Goal: Task Accomplishment & Management: Use online tool/utility

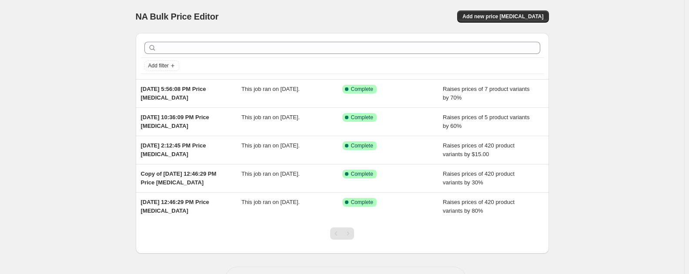
click at [69, 13] on div "NA Bulk Price Editor. This page is ready NA Bulk Price Editor Add new price cha…" at bounding box center [342, 153] width 685 height 307
click at [668, 6] on div "NA Bulk Price Editor. This page is ready NA Bulk Price Editor Add new price cha…" at bounding box center [342, 153] width 685 height 307
click at [517, 20] on button "Add new price [MEDICAL_DATA]" at bounding box center [502, 16] width 91 height 12
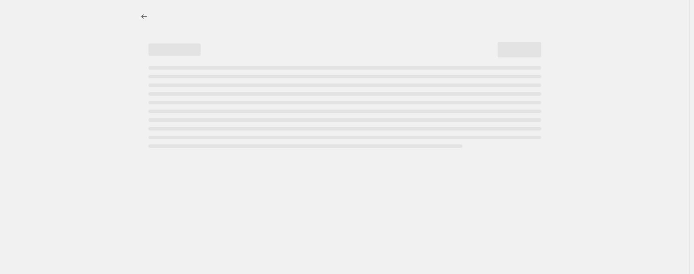
select select "percentage"
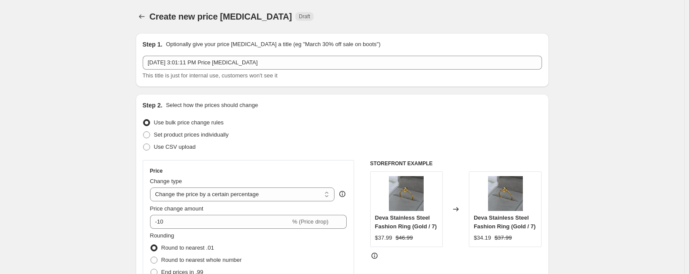
drag, startPoint x: 692, startPoint y: 53, endPoint x: 688, endPoint y: 23, distance: 30.7
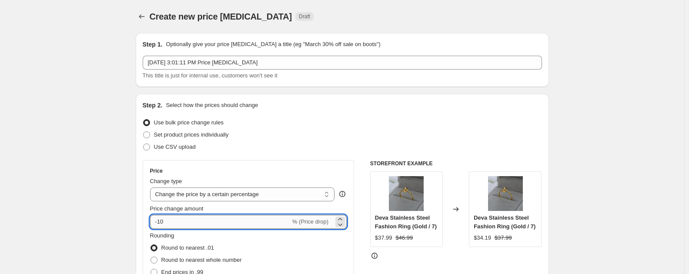
drag, startPoint x: 170, startPoint y: 222, endPoint x: 160, endPoint y: 222, distance: 9.6
click at [160, 222] on input "-10" at bounding box center [220, 222] width 141 height 14
type input "-40"
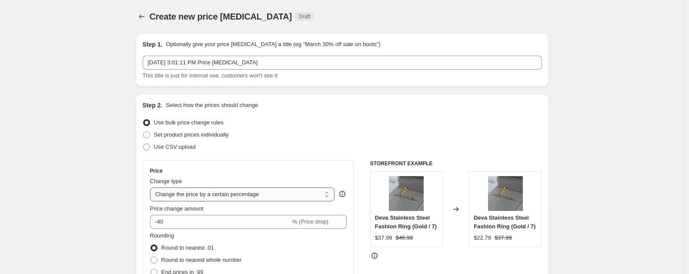
click at [228, 195] on select "Change the price to a certain amount Change the price by a certain amount Chang…" at bounding box center [242, 195] width 185 height 14
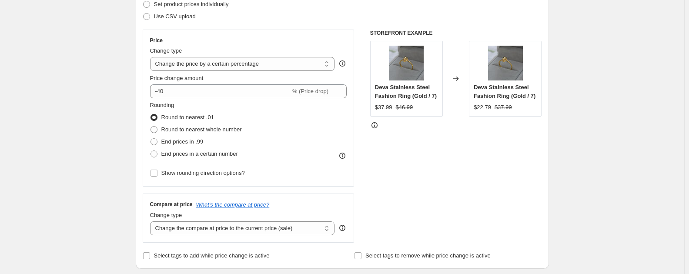
scroll to position [174, 0]
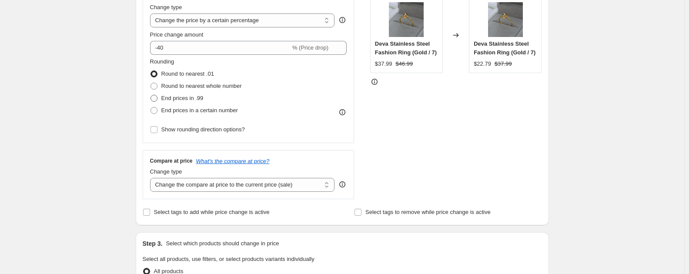
click at [157, 97] on span at bounding box center [154, 98] width 7 height 7
click at [151, 95] on input "End prices in .99" at bounding box center [151, 95] width 0 height 0
radio input "true"
click at [283, 183] on select "Change the compare at price to the current price (sale) Change the compare at p…" at bounding box center [242, 185] width 185 height 14
select select "by"
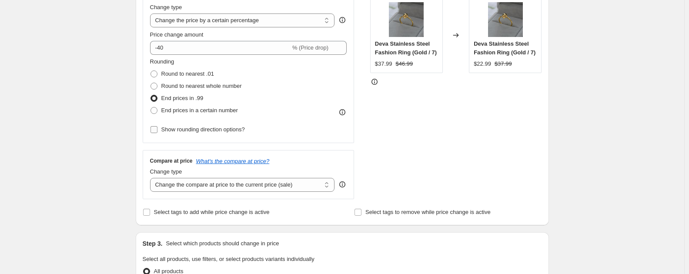
click at [152, 178] on select "Change the compare at price to the current price (sale) Change the compare at p…" at bounding box center [242, 185] width 185 height 14
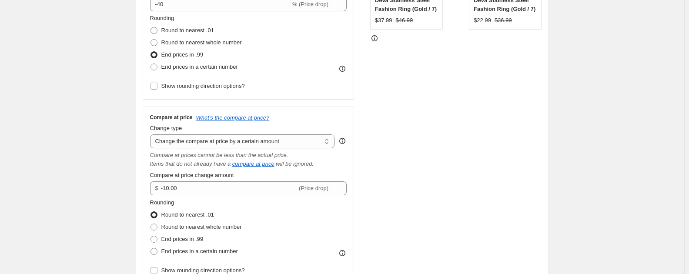
scroll to position [305, 0]
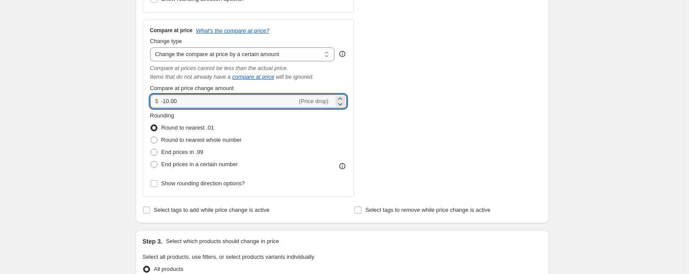
drag, startPoint x: 170, startPoint y: 100, endPoint x: 154, endPoint y: 99, distance: 16.5
click at [154, 99] on div "$ -10.00 (Price drop)" at bounding box center [248, 101] width 197 height 14
type input "30.00"
click at [156, 151] on span at bounding box center [154, 152] width 7 height 7
click at [151, 149] on input "End prices in .99" at bounding box center [151, 149] width 0 height 0
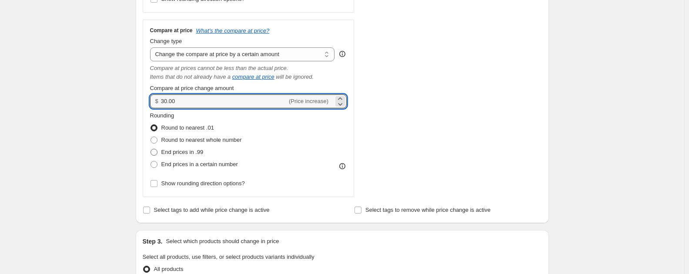
radio input "true"
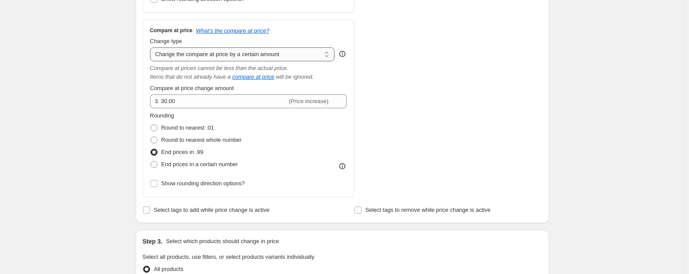
click at [280, 53] on select "Change the compare at price to the current price (sale) Change the compare at p…" at bounding box center [242, 54] width 185 height 14
select select "percentage"
click at [152, 47] on select "Change the compare at price to the current price (sale) Change the compare at p…" at bounding box center [242, 54] width 185 height 14
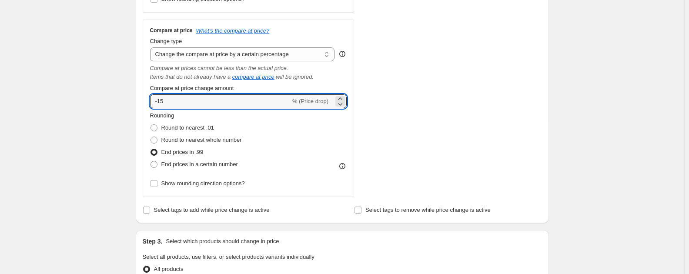
drag, startPoint x: 166, startPoint y: 104, endPoint x: 151, endPoint y: 101, distance: 14.8
click at [151, 101] on div "Compare at price What's the compare at price? Change type Change the compare at…" at bounding box center [249, 109] width 212 height 178
type input "030"
drag, startPoint x: 176, startPoint y: 99, endPoint x: 136, endPoint y: 99, distance: 40.0
click at [136, 99] on div "Step 1. Optionally give your price [MEDICAL_DATA] a title (eg "March 30% off sa…" at bounding box center [339, 180] width 420 height 919
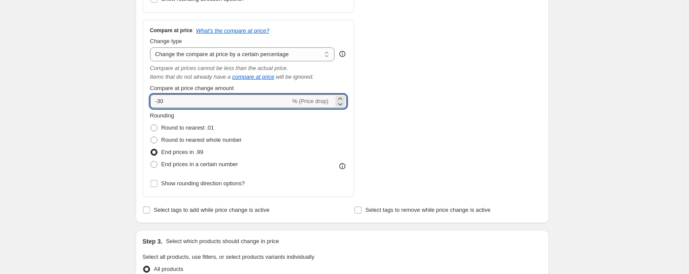
type input "-30"
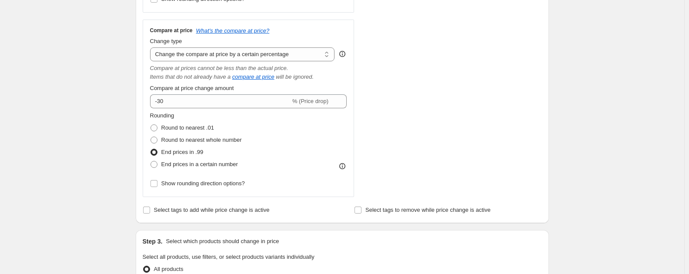
click at [107, 95] on div "Create new price [MEDICAL_DATA]. This page is ready Create new price [MEDICAL_D…" at bounding box center [342, 194] width 685 height 998
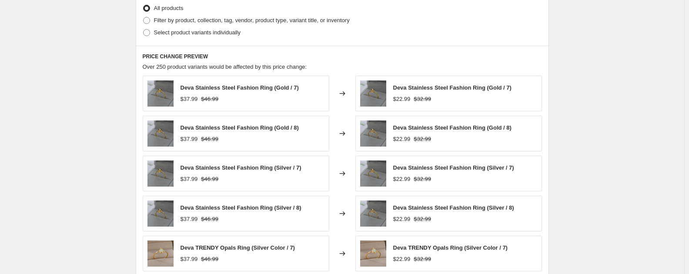
scroll to position [609, 0]
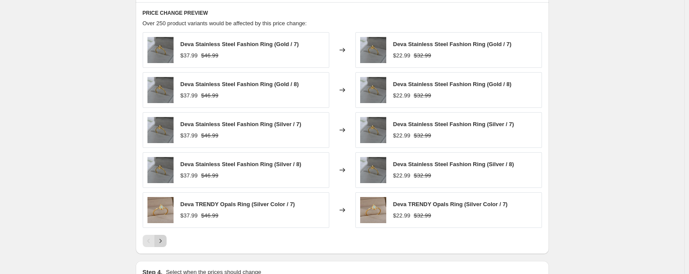
click at [163, 245] on icon "Next" at bounding box center [160, 241] width 9 height 9
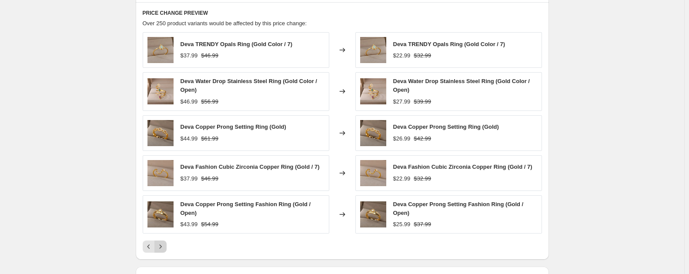
click at [163, 245] on icon "Next" at bounding box center [160, 246] width 9 height 9
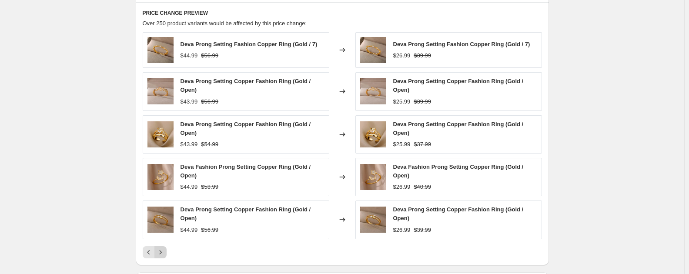
click at [163, 245] on div "Deva Prong Setting Fashion Copper Ring (Gold / 7) $44.99 $56.99 Changed to Deva…" at bounding box center [342, 145] width 399 height 226
click at [162, 251] on icon "Next" at bounding box center [160, 252] width 9 height 9
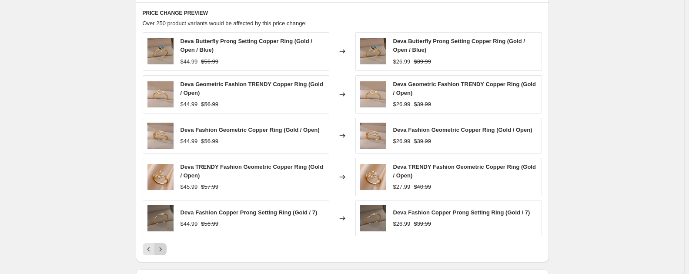
click at [161, 250] on icon "Next" at bounding box center [160, 250] width 2 height 4
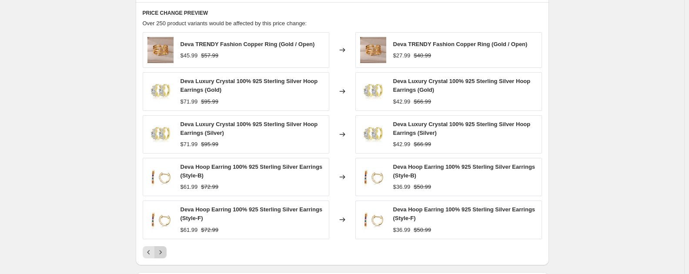
click at [165, 252] on icon "Next" at bounding box center [160, 252] width 9 height 9
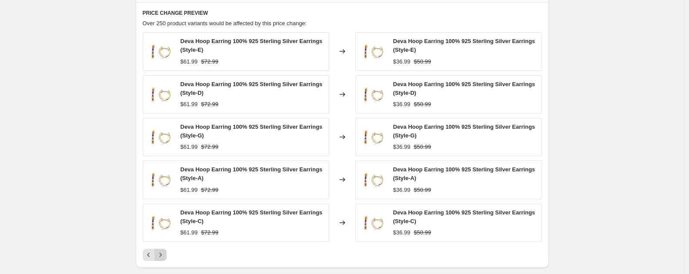
click at [165, 252] on icon "Next" at bounding box center [160, 255] width 9 height 9
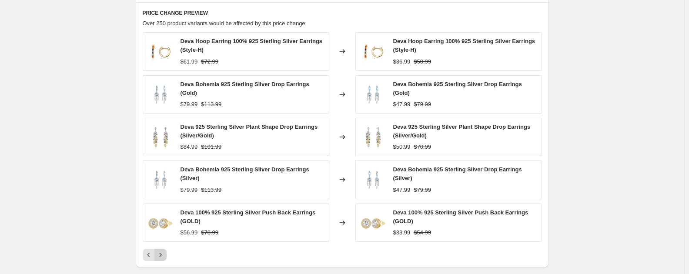
click at [165, 252] on icon "Next" at bounding box center [160, 255] width 9 height 9
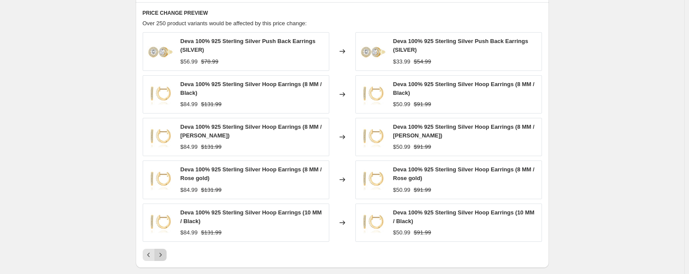
click at [161, 257] on icon "Next" at bounding box center [160, 255] width 2 height 4
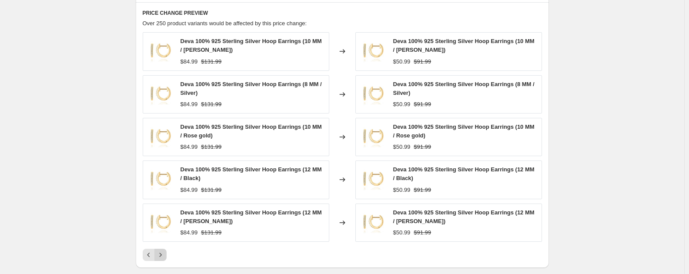
click at [161, 257] on icon "Next" at bounding box center [160, 255] width 2 height 4
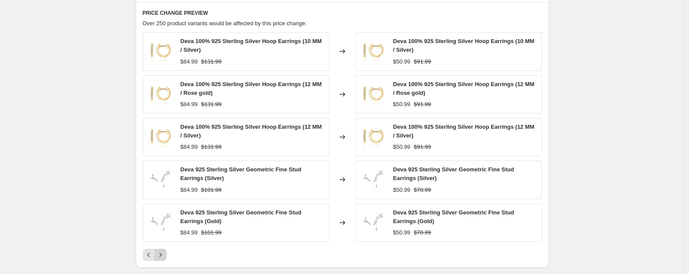
click at [161, 257] on icon "Next" at bounding box center [160, 255] width 2 height 4
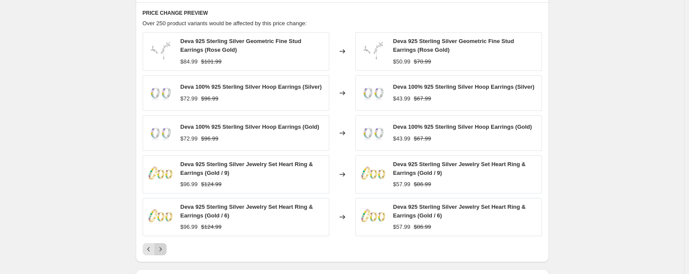
click at [162, 257] on div "PRICE CHANGE PREVIEW Over 250 product variants would be affected by this price …" at bounding box center [342, 132] width 413 height 261
click at [161, 251] on icon "Next" at bounding box center [160, 250] width 2 height 4
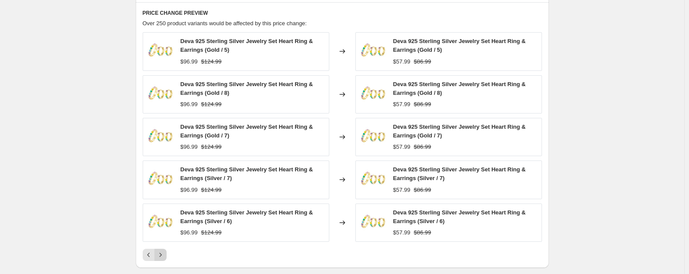
click at [163, 251] on button "Next" at bounding box center [160, 255] width 12 height 12
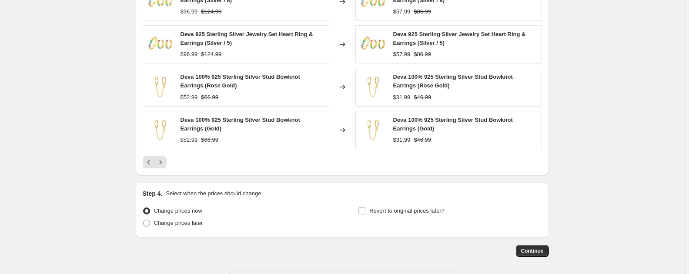
scroll to position [738, 0]
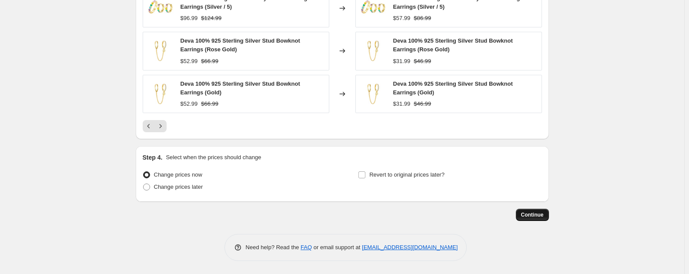
click at [541, 217] on span "Continue" at bounding box center [532, 214] width 23 height 7
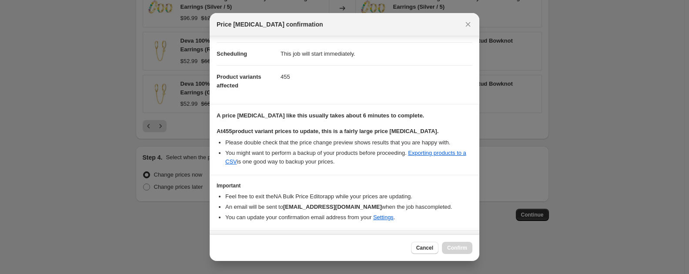
scroll to position [87, 0]
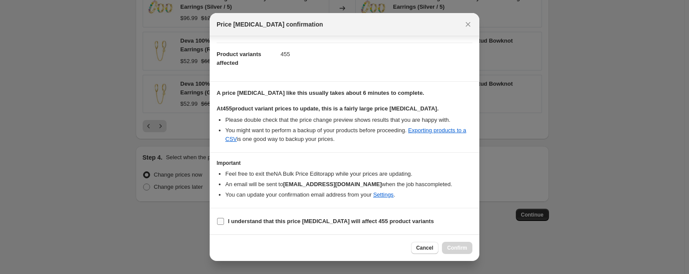
click at [221, 222] on input "I understand that this price [MEDICAL_DATA] will affect 455 product variants" at bounding box center [220, 221] width 7 height 7
checkbox input "true"
click at [459, 248] on span "Confirm" at bounding box center [457, 248] width 20 height 7
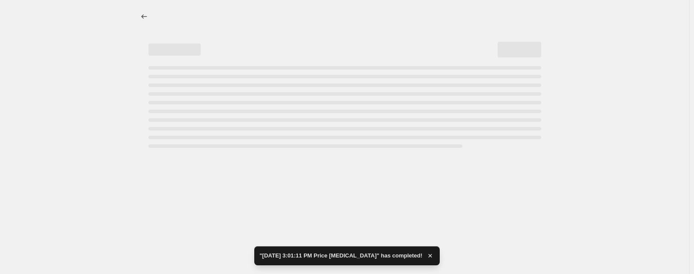
select select "percentage"
